Goal: Task Accomplishment & Management: Manage account settings

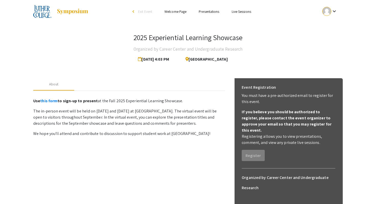
click at [208, 11] on link "Presentations" at bounding box center [209, 11] width 20 height 5
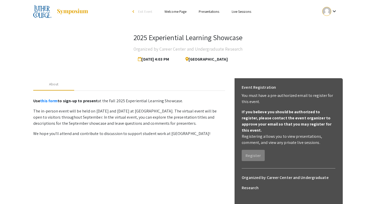
click at [208, 11] on link "Presentations" at bounding box center [209, 11] width 20 height 5
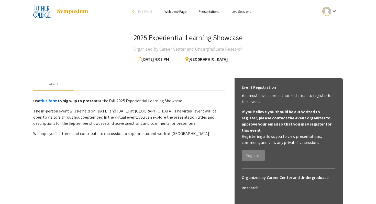
click at [208, 11] on link "Presentations" at bounding box center [209, 11] width 20 height 5
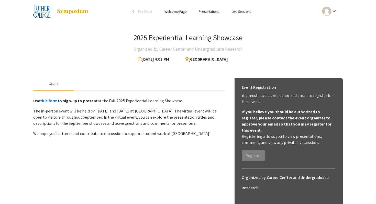
click at [214, 11] on link "Presentations" at bounding box center [209, 11] width 20 height 5
click at [328, 10] on div at bounding box center [326, 11] width 9 height 9
click at [238, 11] on div at bounding box center [188, 102] width 376 height 204
click at [236, 12] on link "Live Sessions" at bounding box center [241, 11] width 19 height 5
click at [132, 11] on div "arrow_back_ios" at bounding box center [133, 11] width 3 height 3
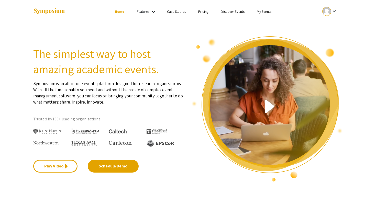
click at [327, 12] on div at bounding box center [326, 11] width 9 height 9
click at [324, 36] on button "My Submissions" at bounding box center [332, 37] width 31 height 12
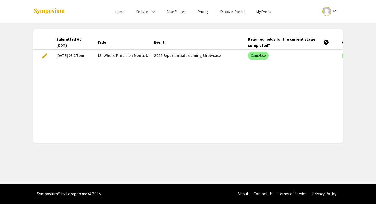
click at [44, 54] on span "edit" at bounding box center [45, 56] width 6 height 6
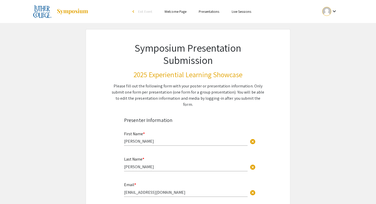
select select "custom"
type input "0"
select select "custom"
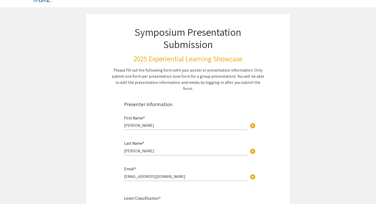
type input "1"
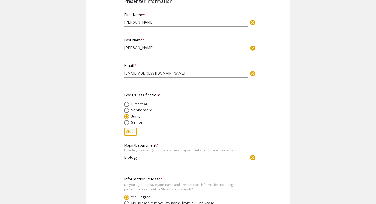
select select "auto"
